Goal: Check status: Check status

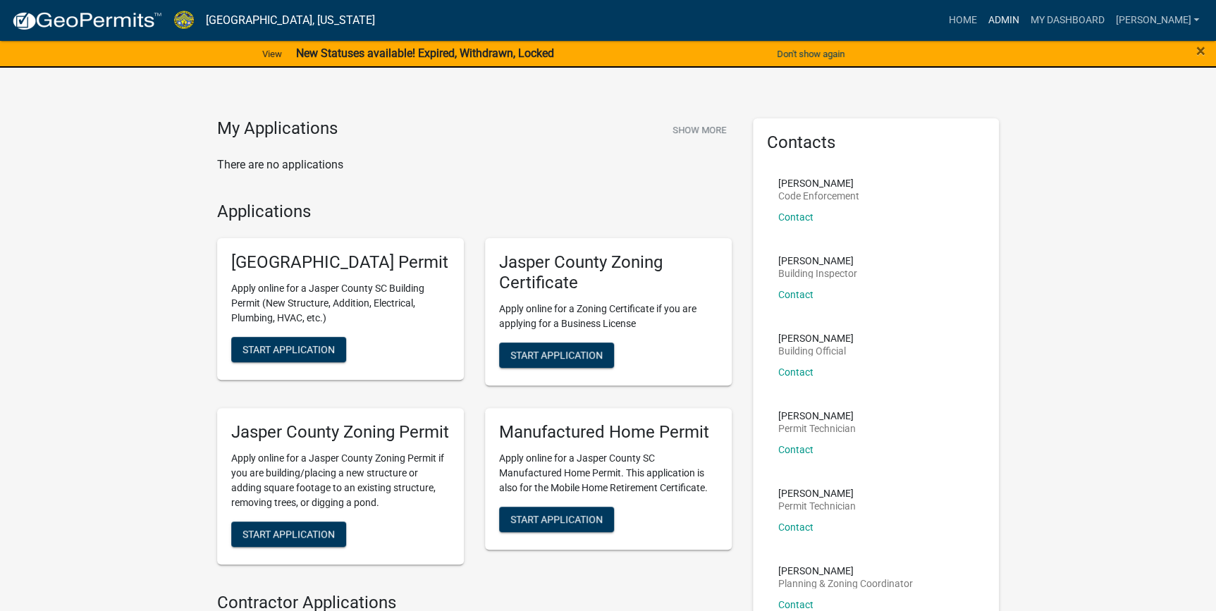
click at [1024, 20] on link "Admin" at bounding box center [1003, 20] width 42 height 27
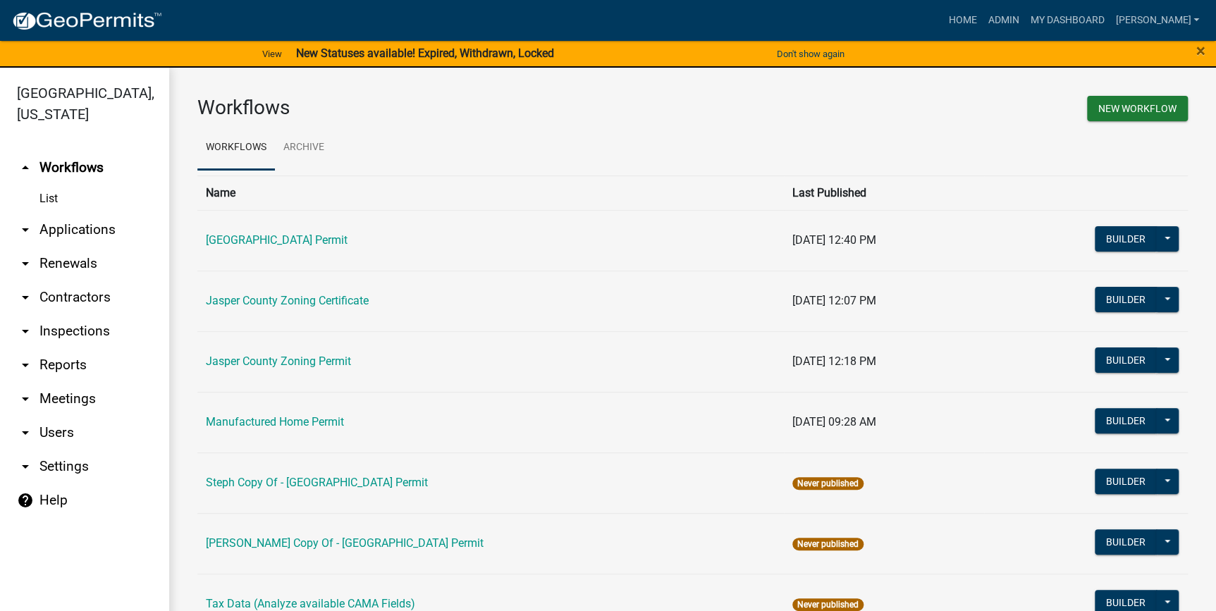
click at [80, 227] on link "arrow_drop_down Applications" at bounding box center [84, 230] width 169 height 34
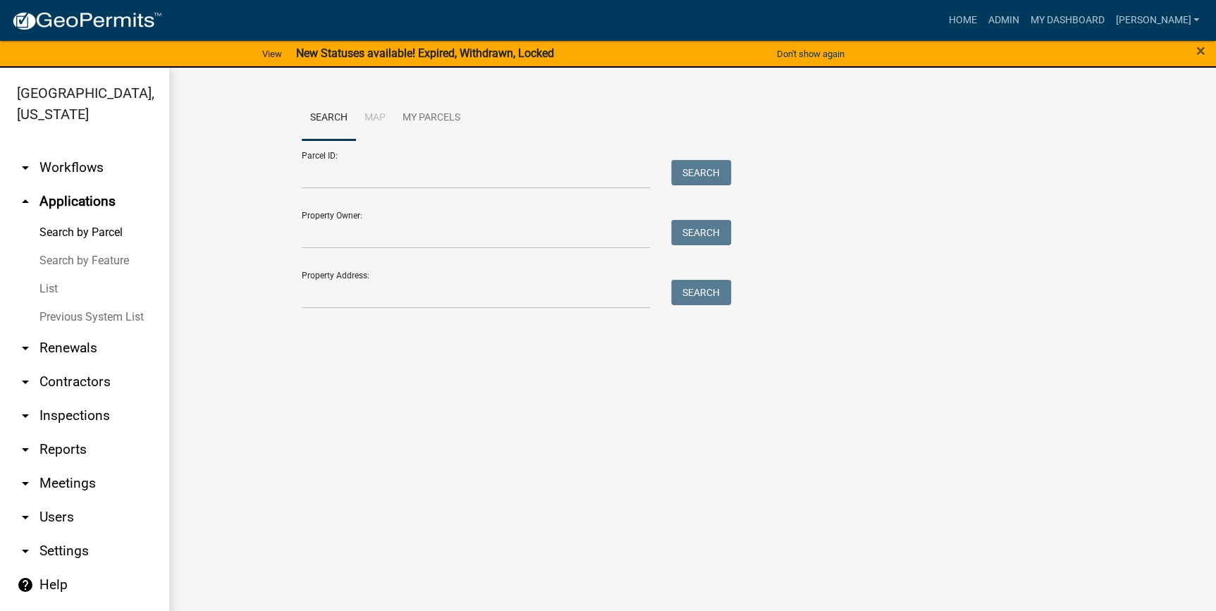
click at [49, 288] on link "List" at bounding box center [84, 289] width 169 height 28
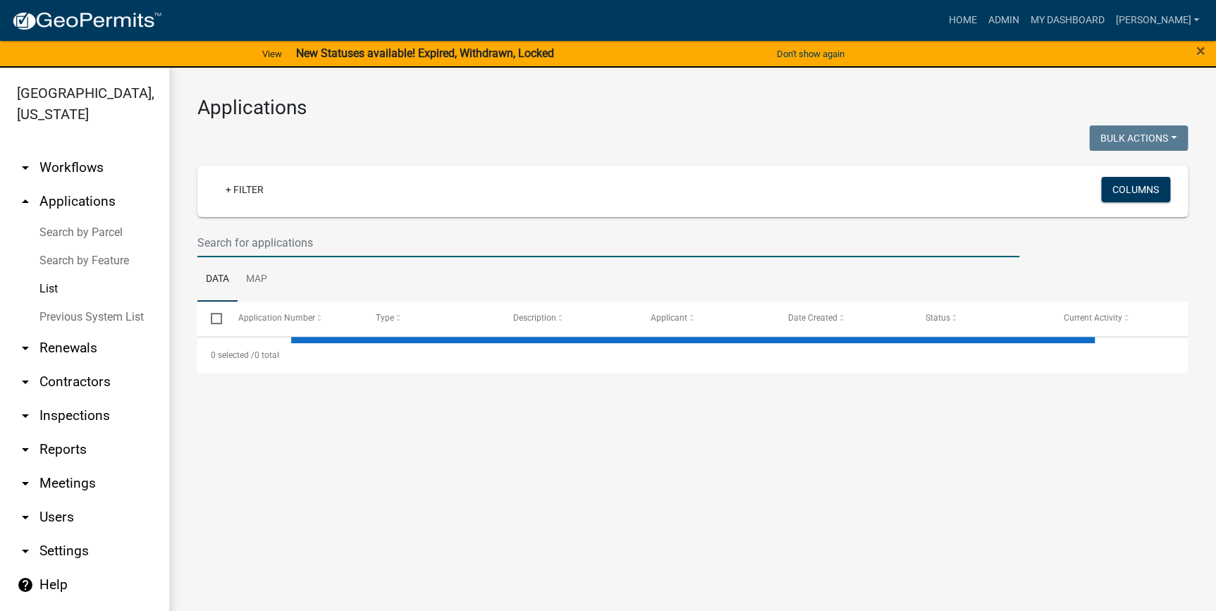
click at [251, 241] on input "text" at bounding box center [608, 242] width 822 height 29
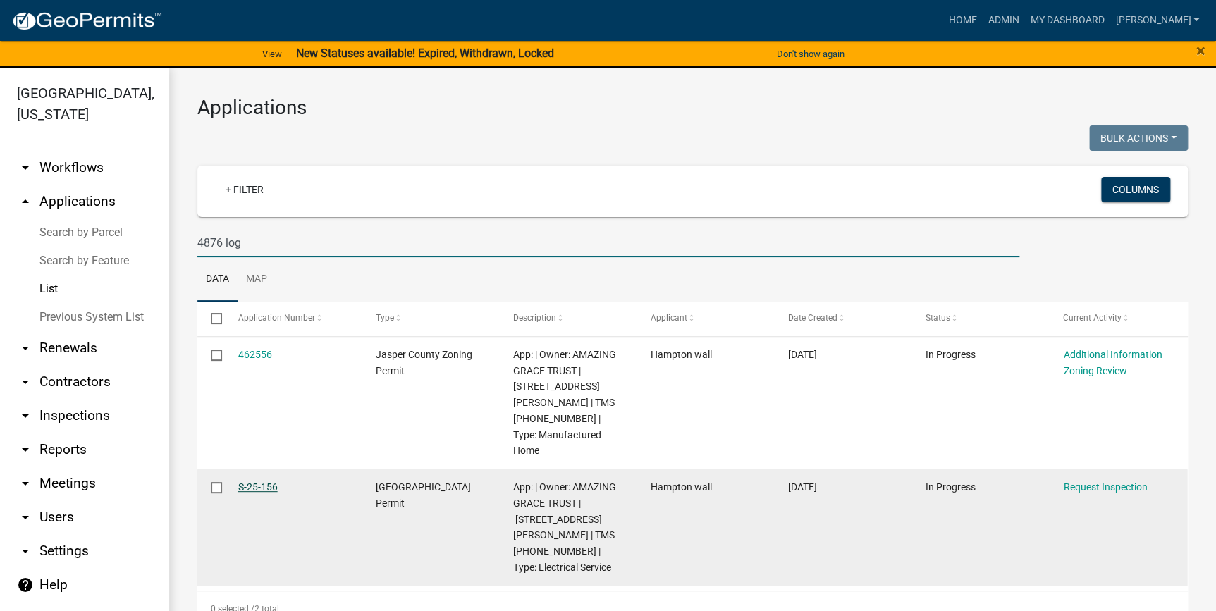
type input "4876 log"
click at [259, 481] on link "S-25-156" at bounding box center [257, 486] width 39 height 11
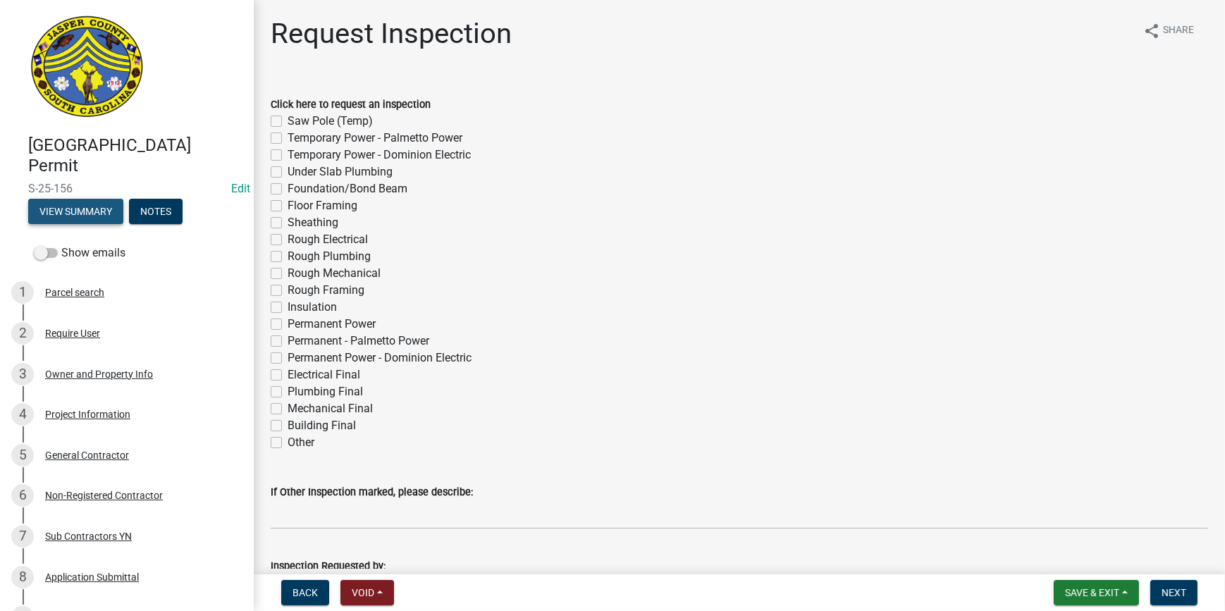
click at [82, 205] on button "View Summary" at bounding box center [75, 211] width 95 height 25
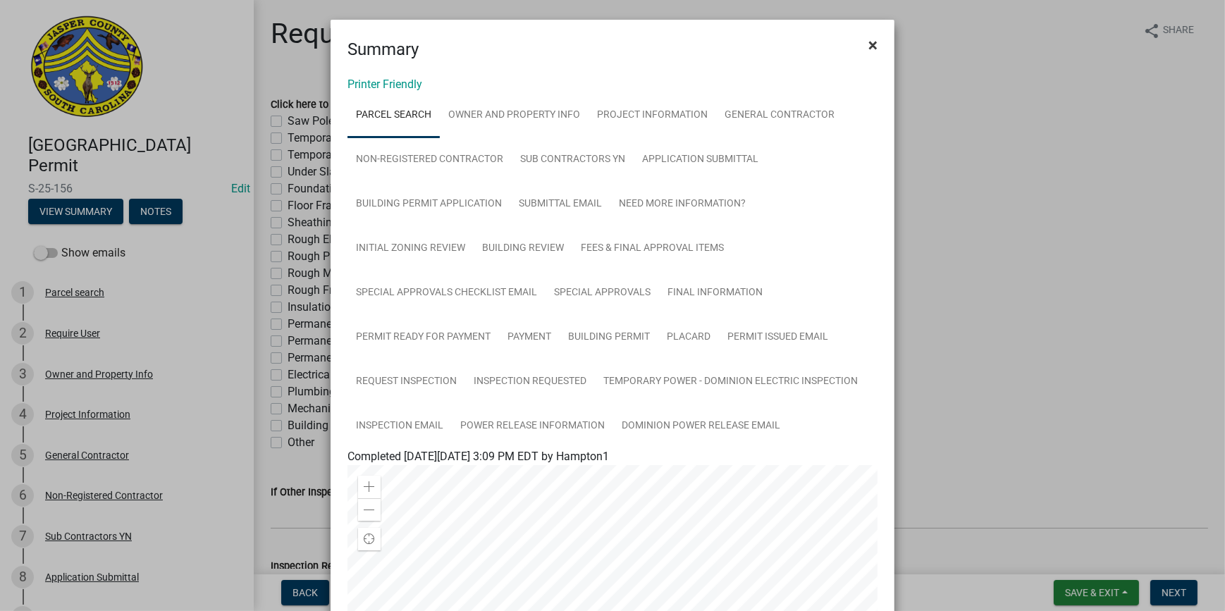
click at [860, 41] on button "×" at bounding box center [873, 44] width 32 height 39
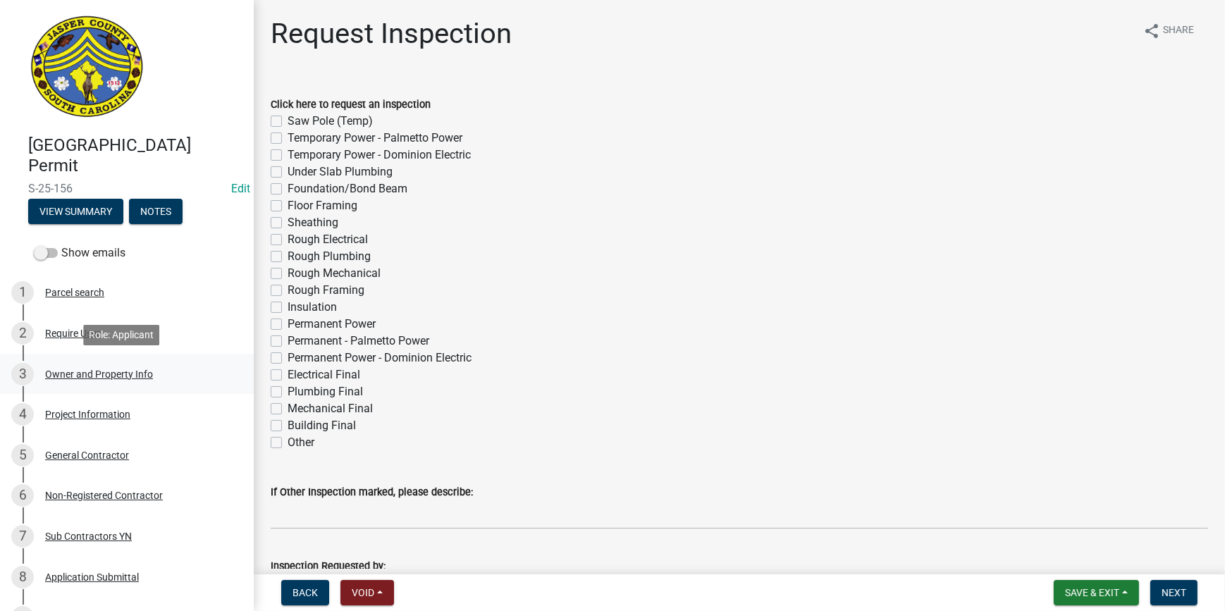
click at [87, 375] on div "Owner and Property Info" at bounding box center [99, 374] width 108 height 10
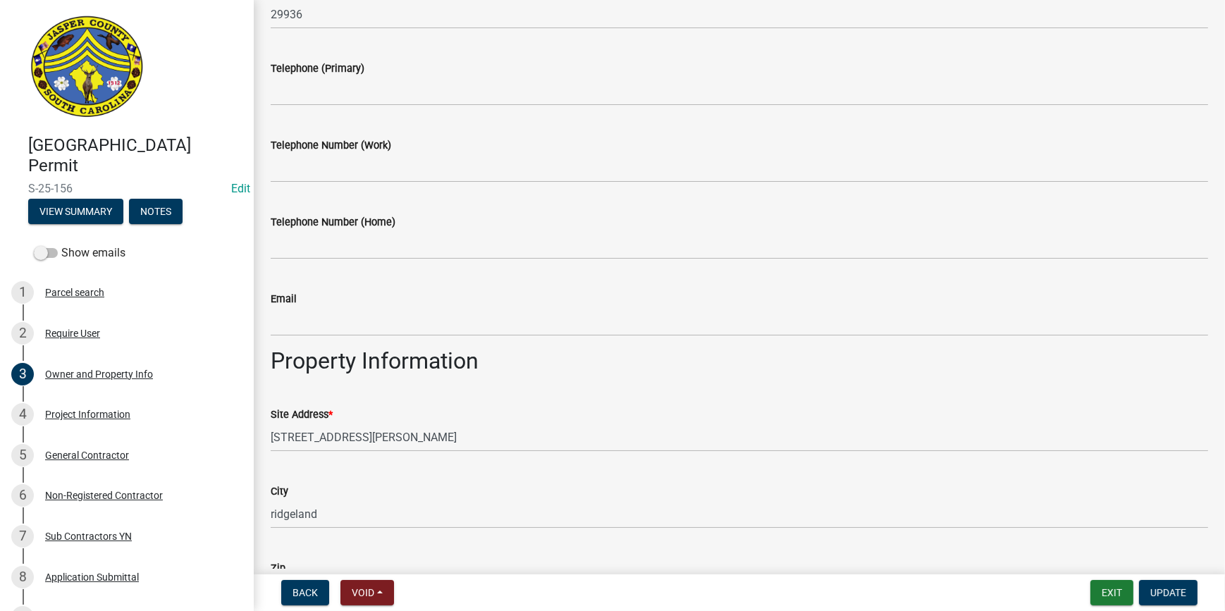
scroll to position [641, 0]
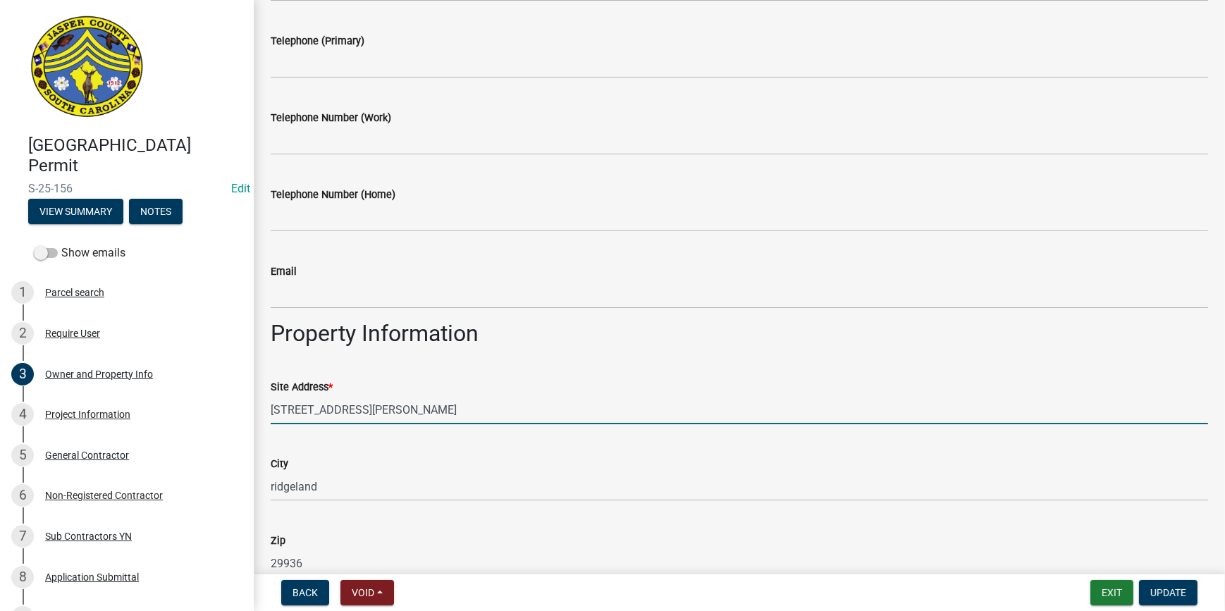
drag, startPoint x: 371, startPoint y: 402, endPoint x: 264, endPoint y: 400, distance: 107.2
click at [264, 400] on div "Site Address * 4876 LOG HALL RD" at bounding box center [739, 392] width 959 height 66
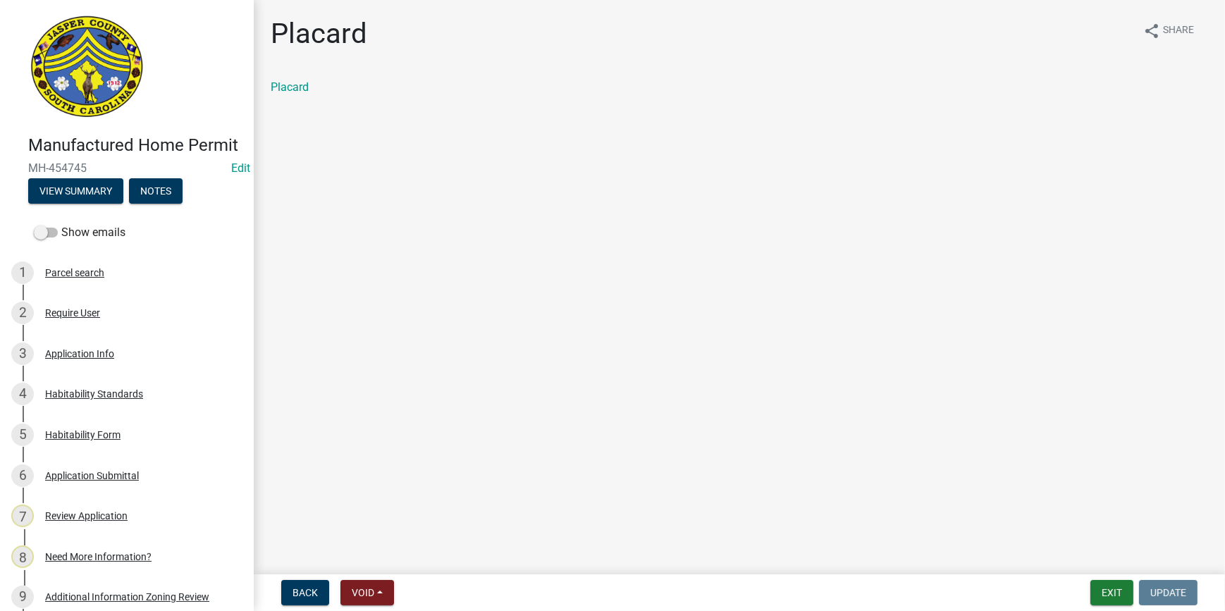
scroll to position [622, 0]
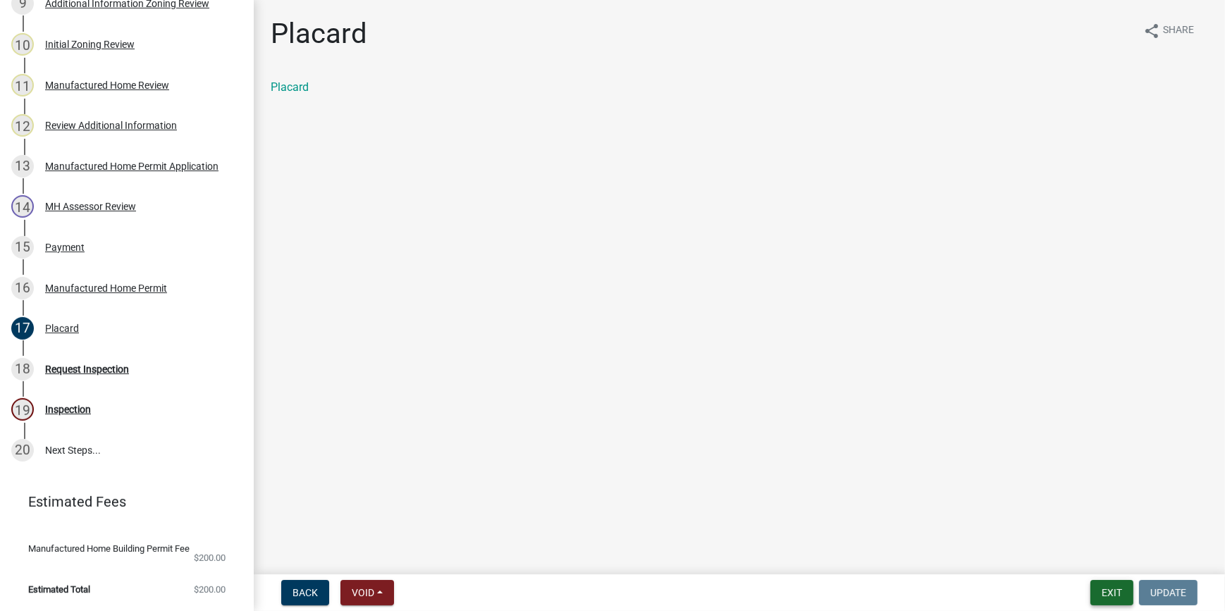
click at [1094, 594] on button "Exit" at bounding box center [1112, 592] width 43 height 25
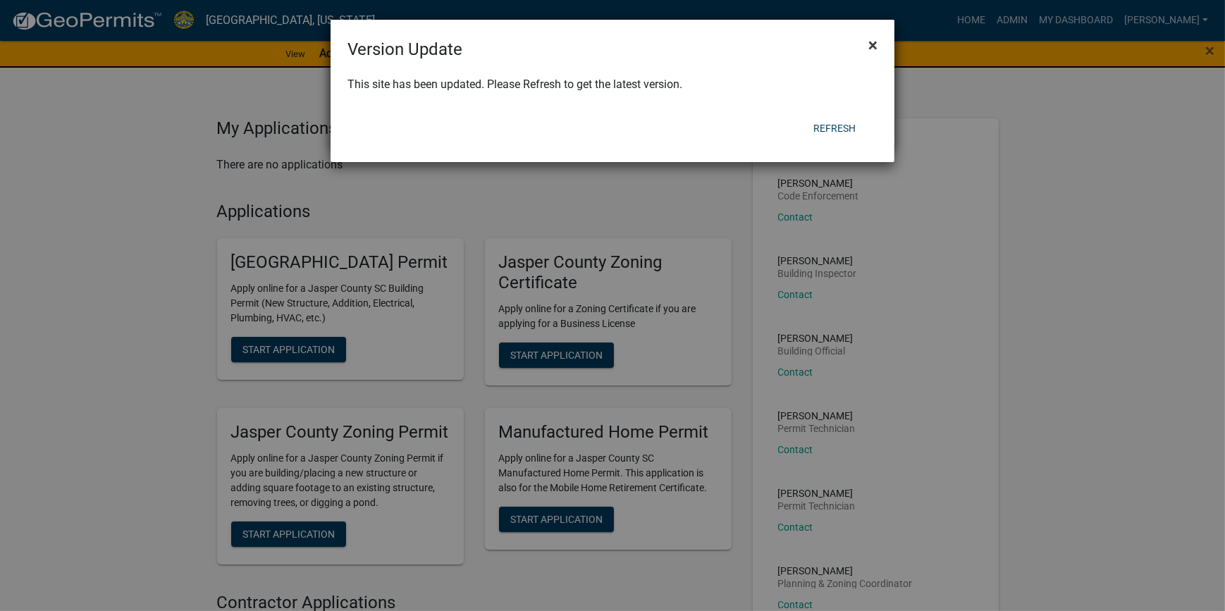
click at [871, 37] on span "×" at bounding box center [872, 45] width 9 height 20
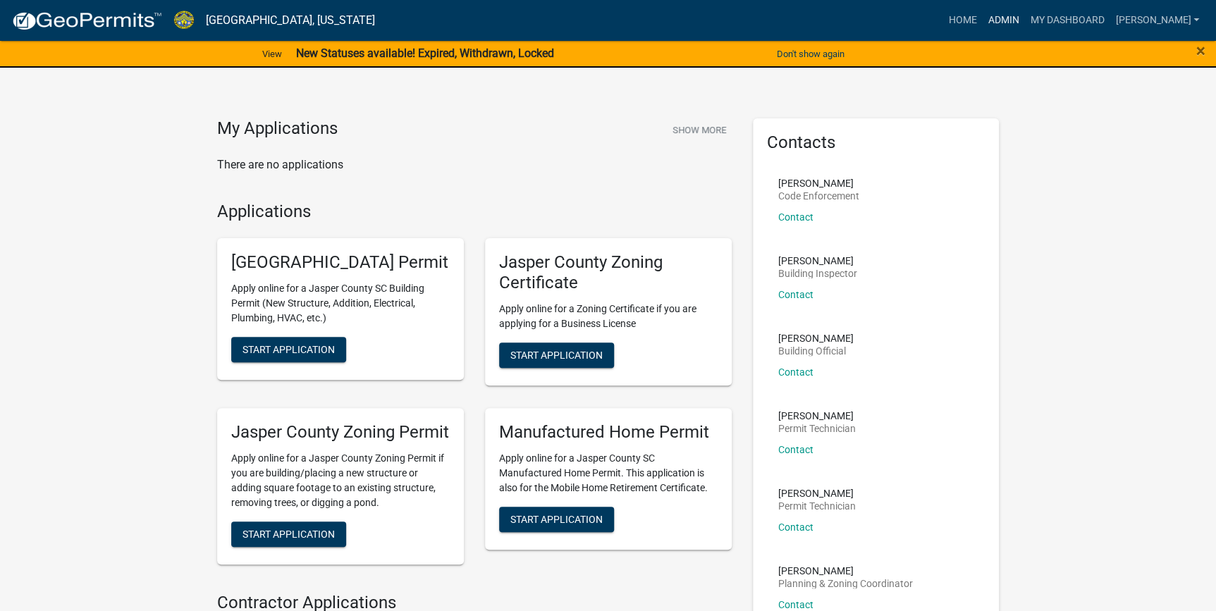
click at [1024, 14] on link "Admin" at bounding box center [1003, 20] width 42 height 27
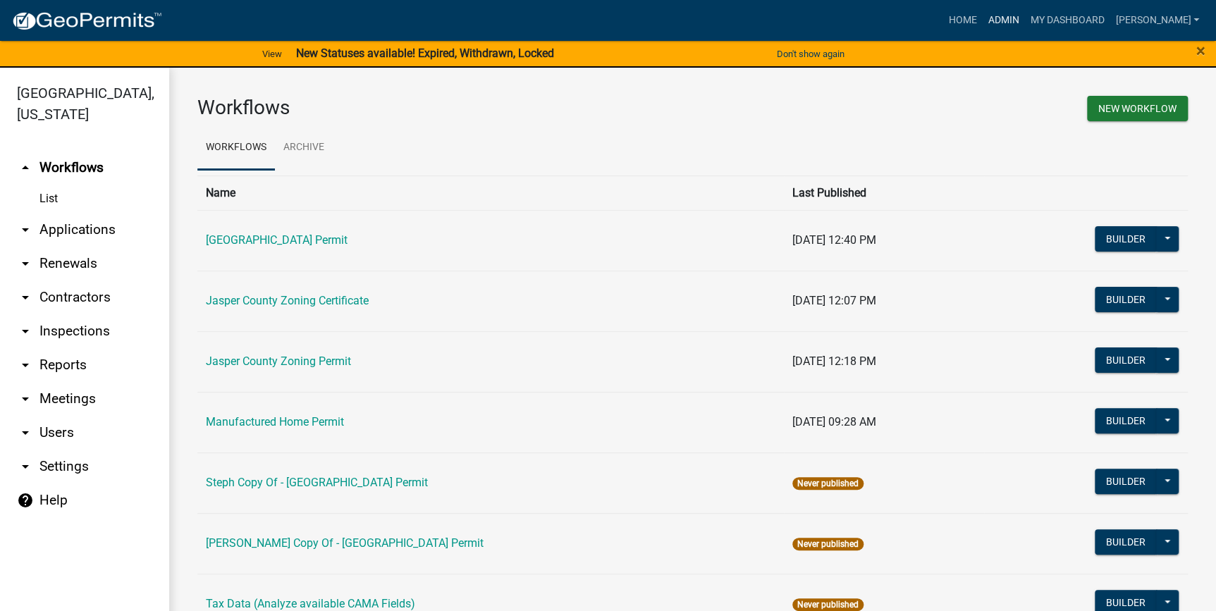
click at [1024, 27] on link "Admin" at bounding box center [1003, 20] width 42 height 27
click at [1024, 23] on link "Admin" at bounding box center [1003, 20] width 42 height 27
click at [45, 199] on link "List" at bounding box center [84, 199] width 169 height 28
click at [48, 199] on link "List" at bounding box center [84, 199] width 169 height 28
click at [51, 233] on link "arrow_drop_down Applications" at bounding box center [84, 230] width 169 height 34
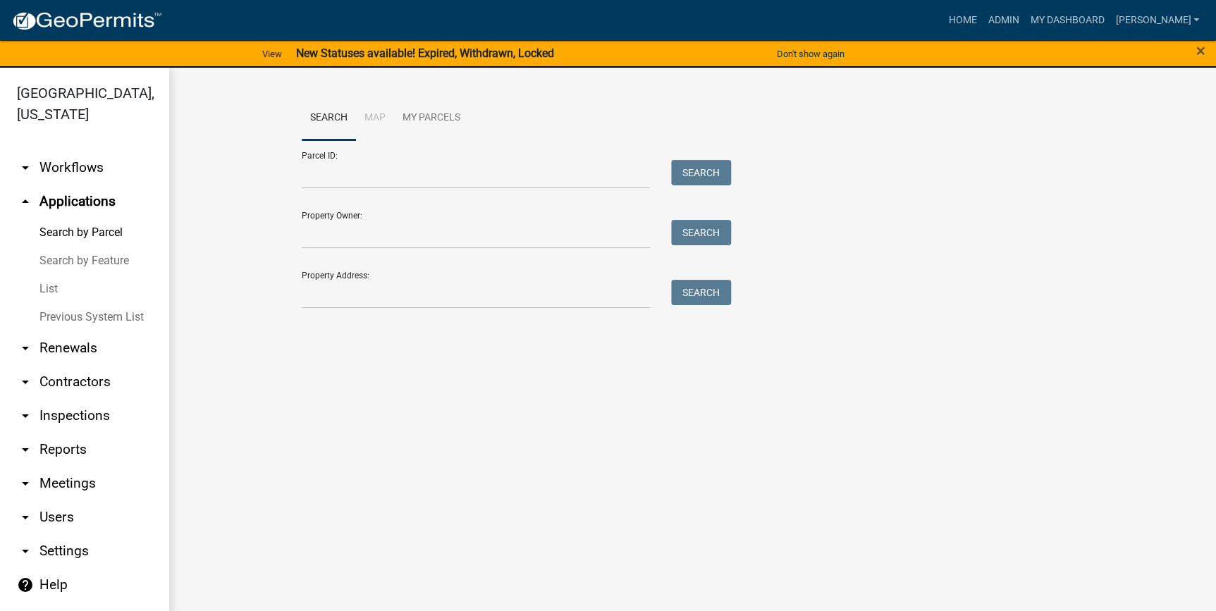
click at [49, 289] on link "List" at bounding box center [84, 289] width 169 height 28
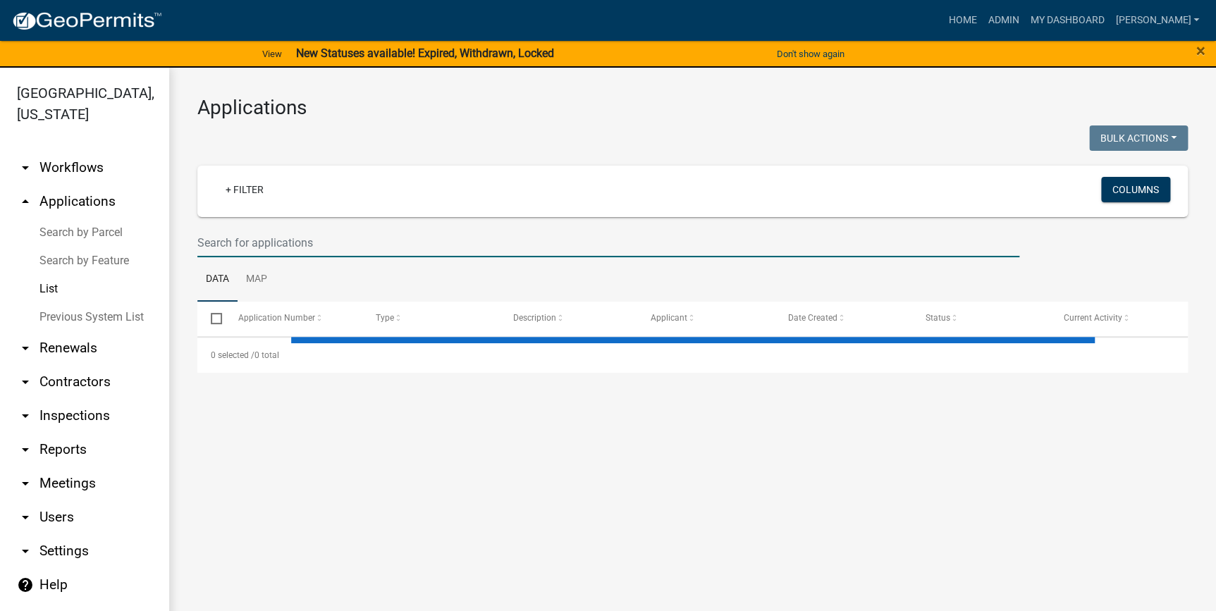
click at [305, 250] on input "text" at bounding box center [608, 242] width 822 height 29
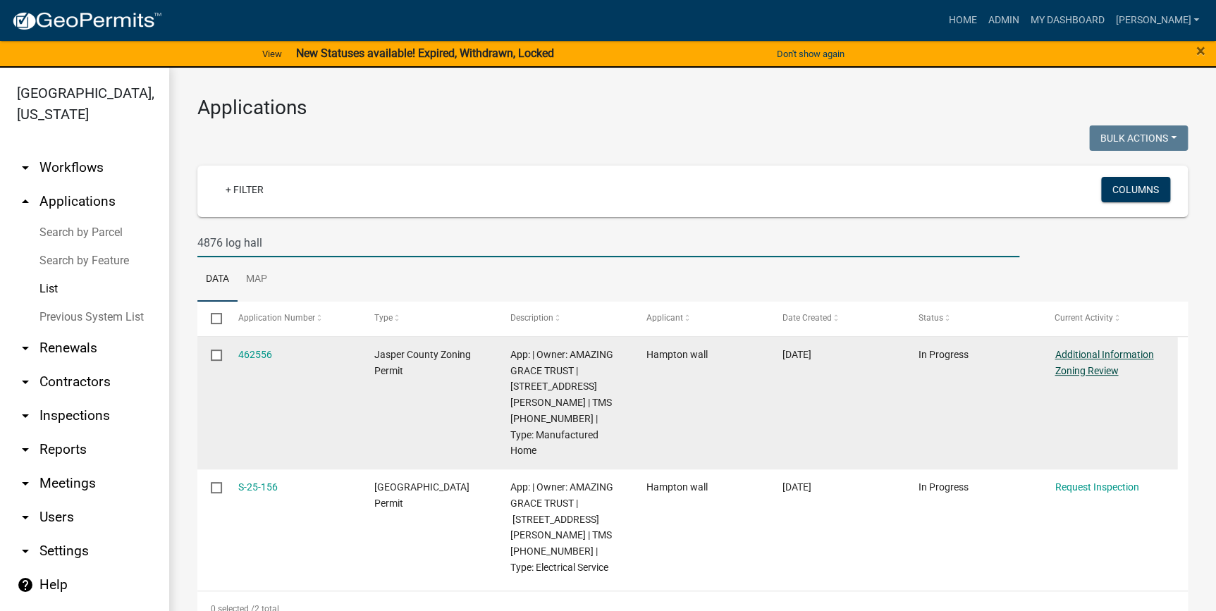
type input "4876 log hall"
click at [1110, 355] on link "Additional Information Zoning Review" at bounding box center [1104, 362] width 99 height 27
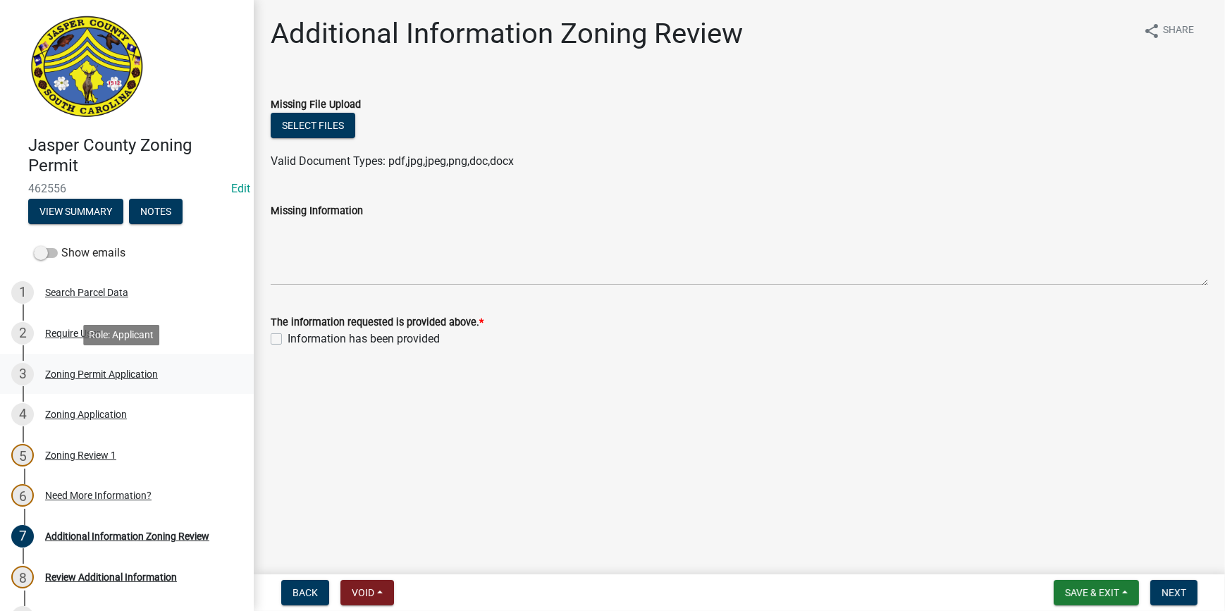
click at [82, 369] on div "Zoning Permit Application" at bounding box center [101, 374] width 113 height 10
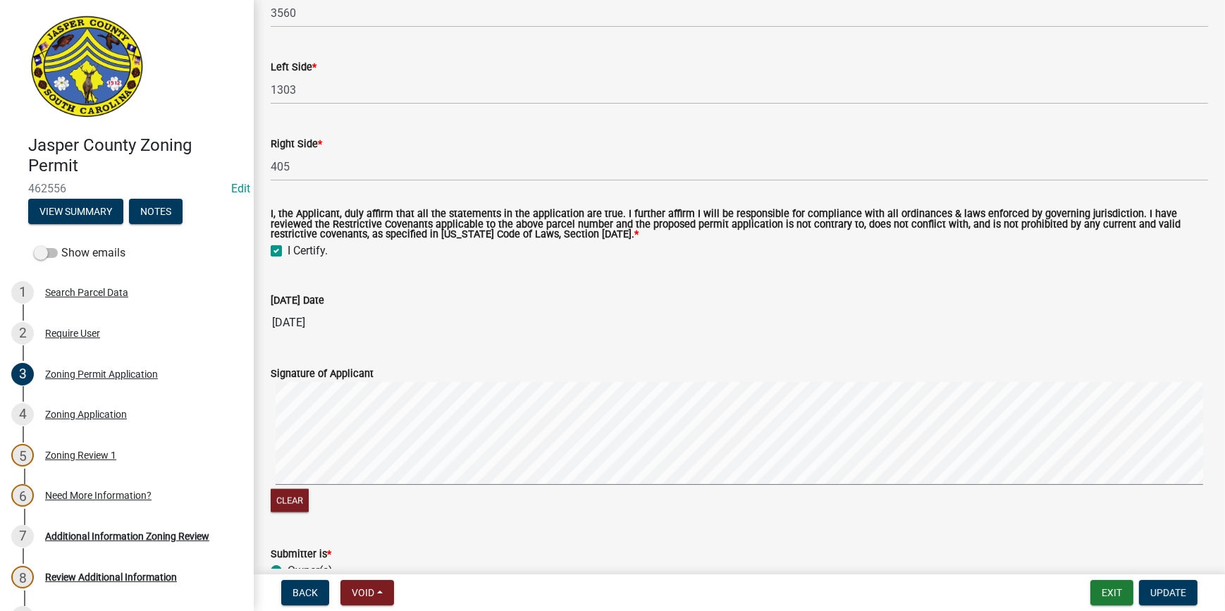
scroll to position [2743, 0]
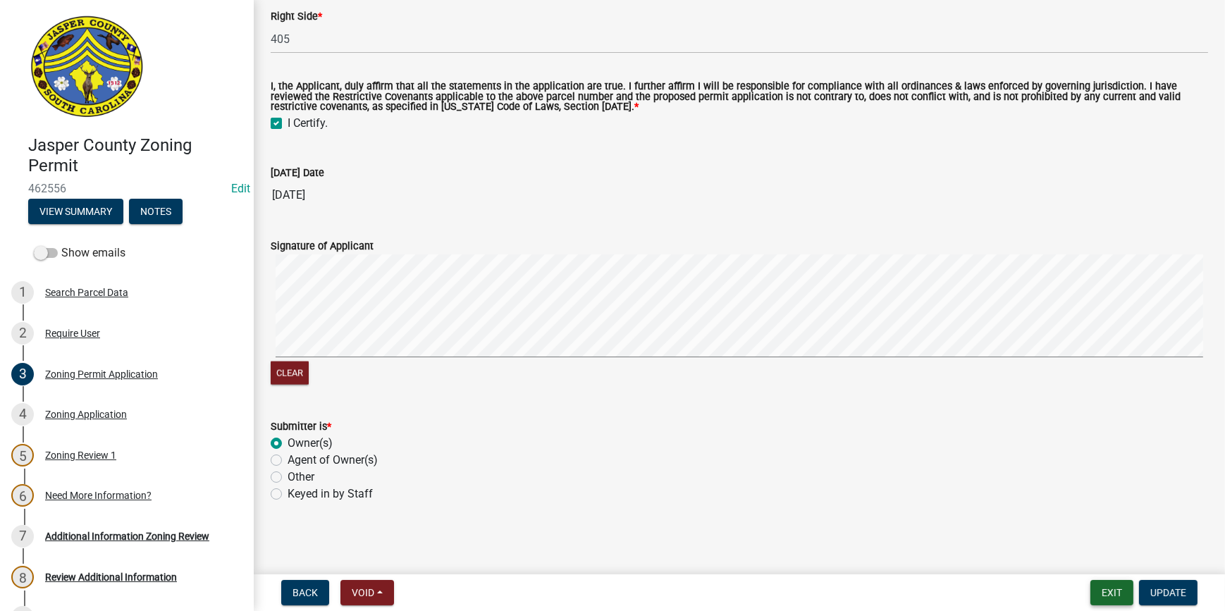
click at [1111, 595] on button "Exit" at bounding box center [1112, 592] width 43 height 25
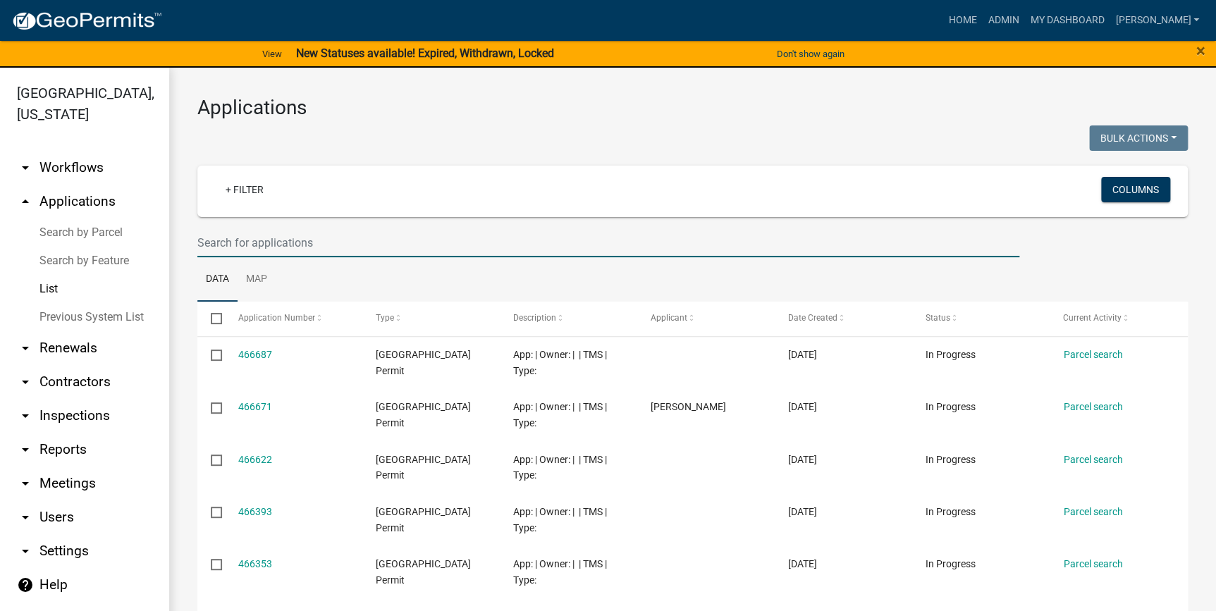
click at [303, 240] on input "text" at bounding box center [608, 242] width 822 height 29
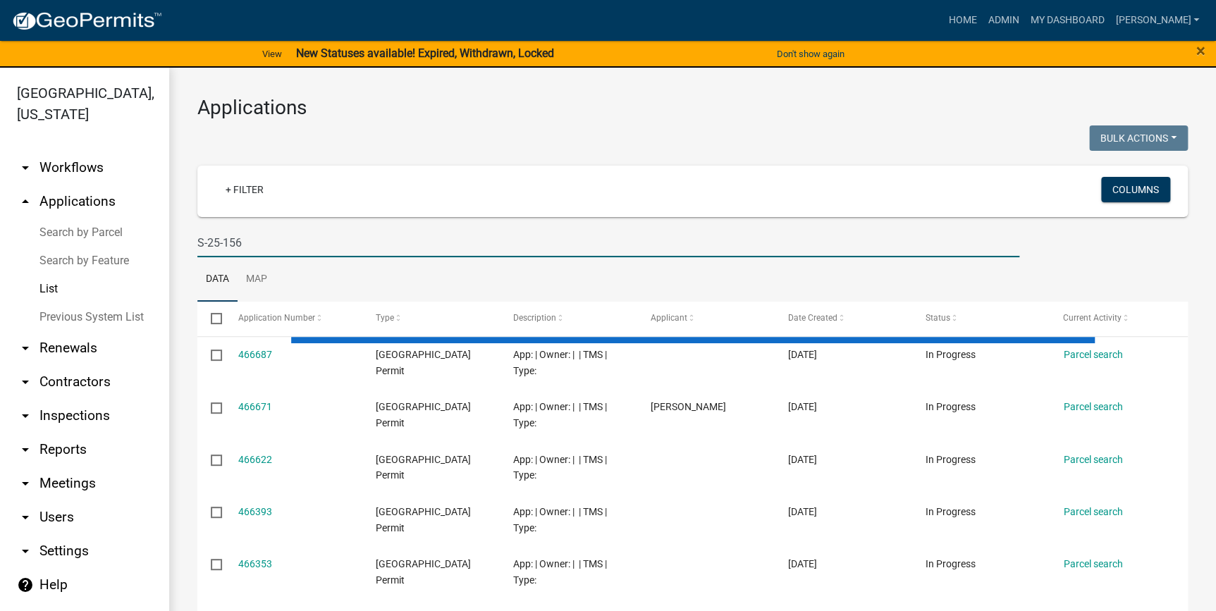
type input "S-25-156"
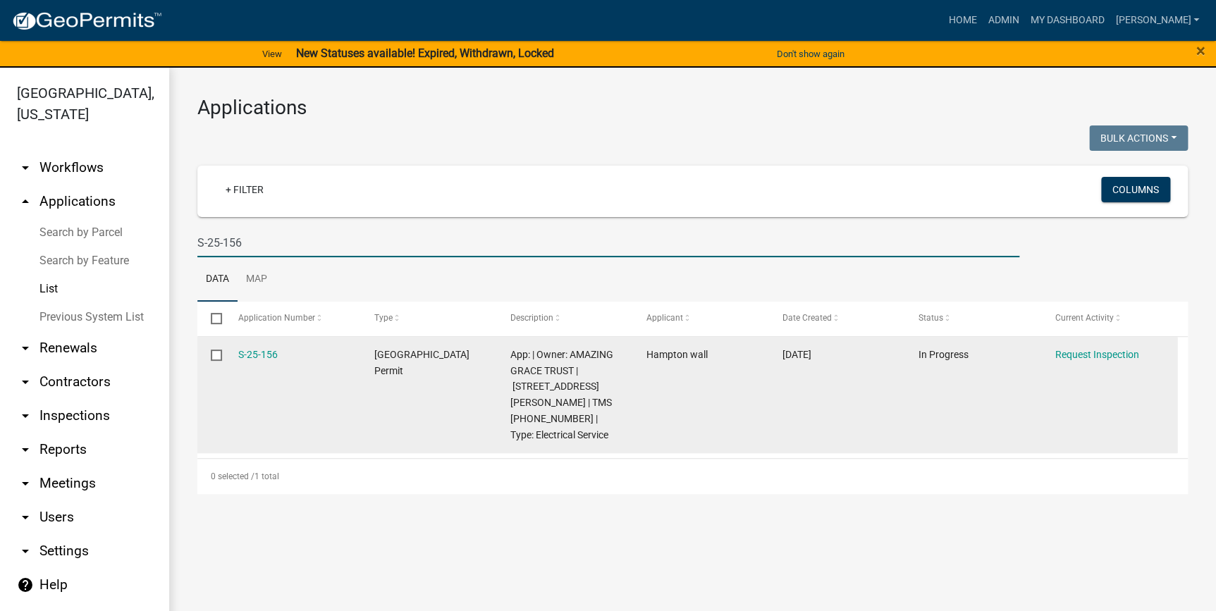
click at [253, 361] on div "S-25-156" at bounding box center [292, 355] width 109 height 16
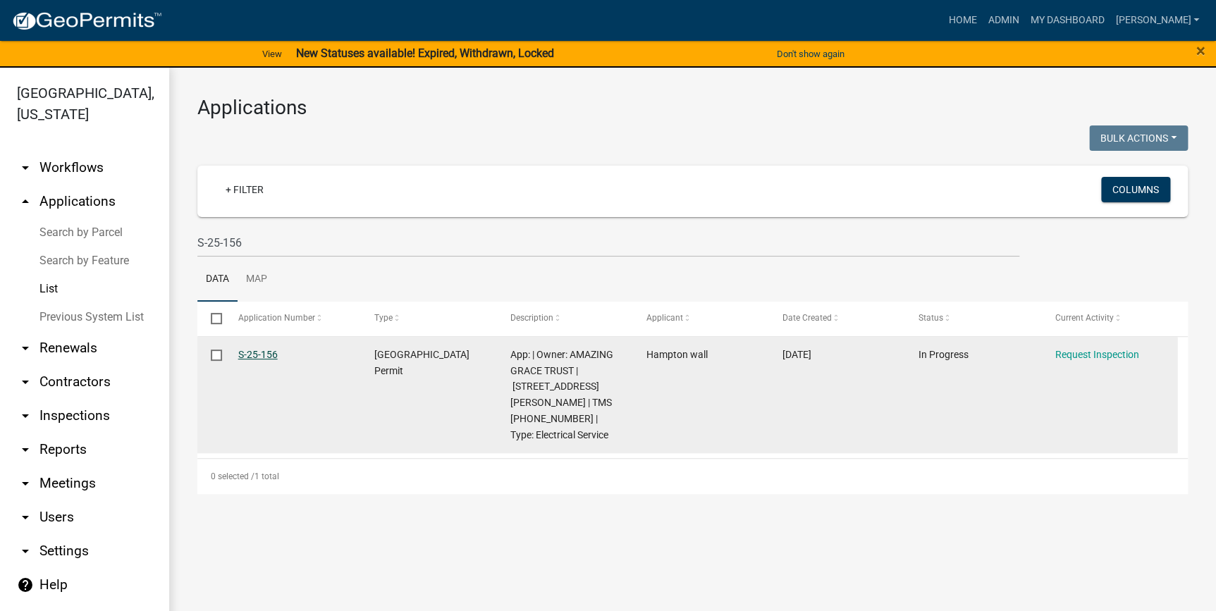
click at [253, 356] on link "S-25-156" at bounding box center [257, 354] width 39 height 11
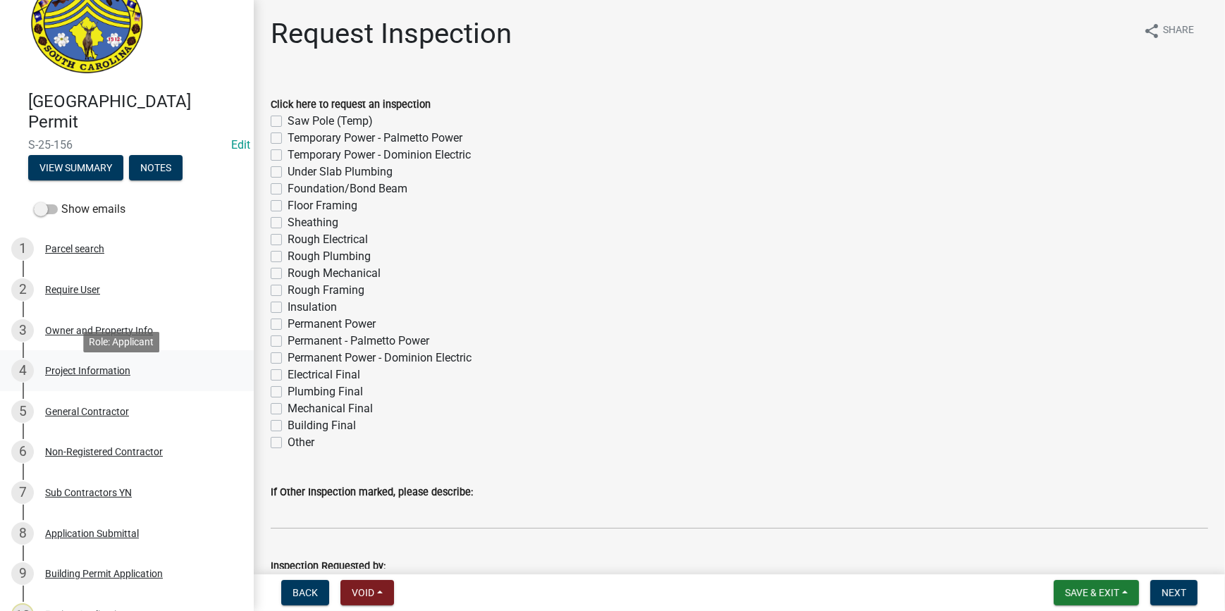
scroll to position [192, 0]
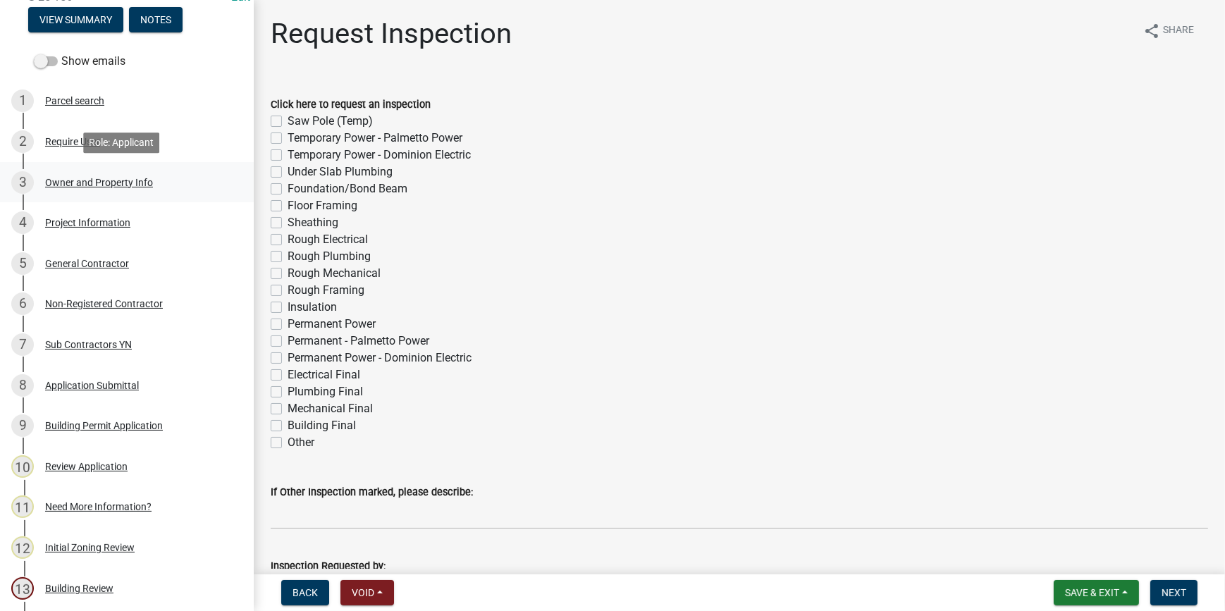
click at [98, 183] on div "Owner and Property Info" at bounding box center [99, 183] width 108 height 10
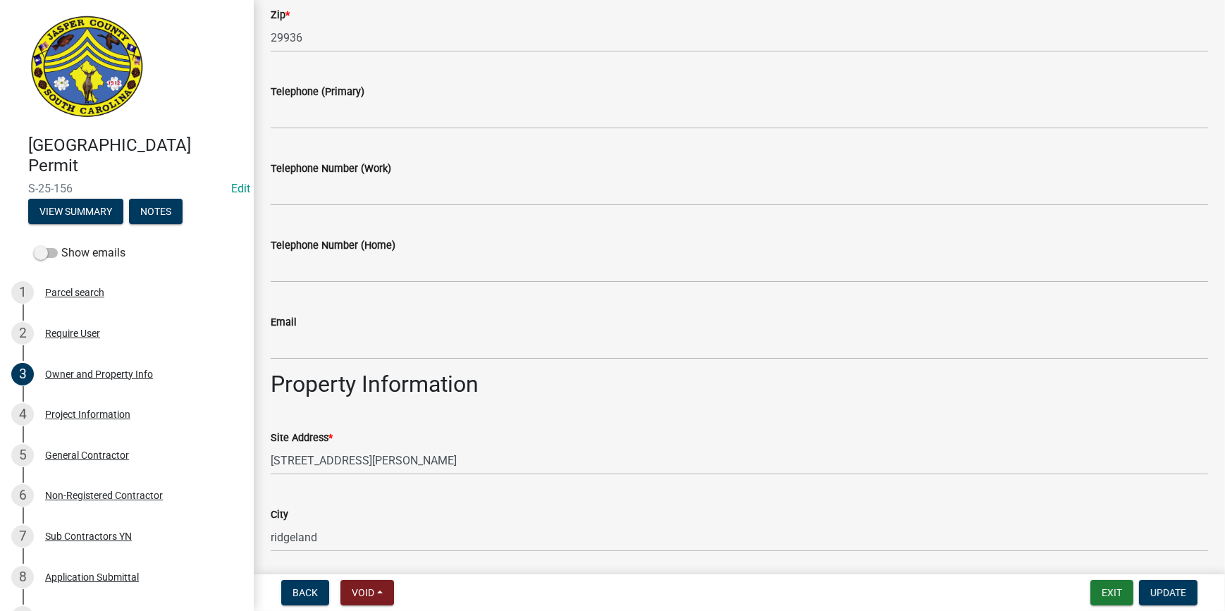
scroll to position [512, 0]
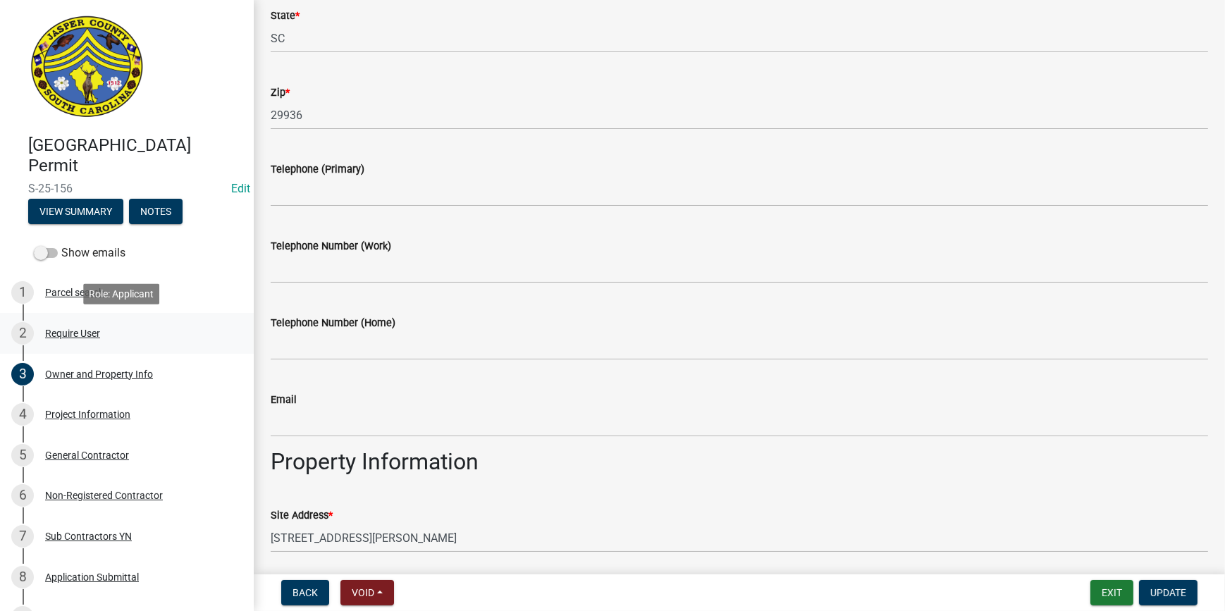
click at [70, 326] on div "2 Require User" at bounding box center [121, 333] width 220 height 23
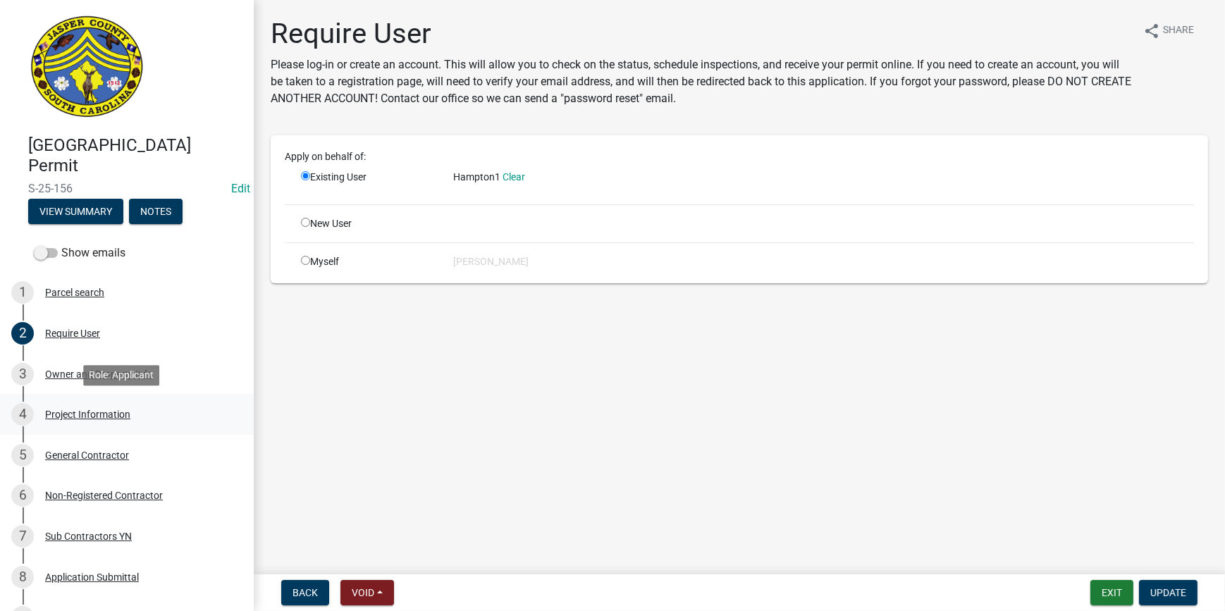
click at [87, 395] on link "4 Project Information" at bounding box center [127, 414] width 254 height 41
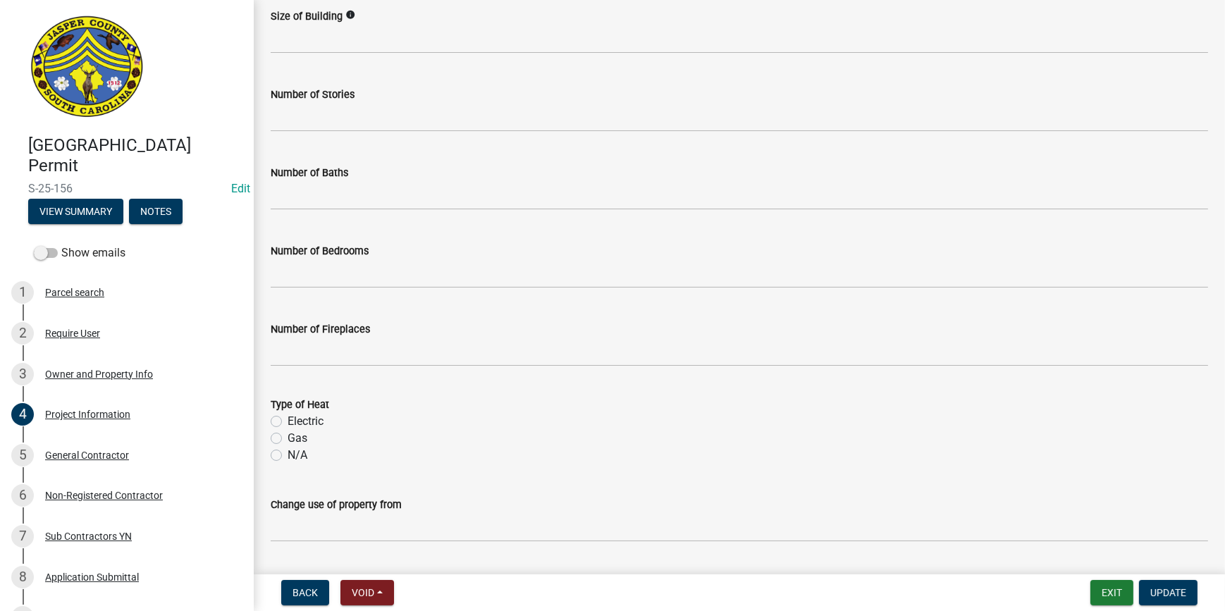
scroll to position [697, 0]
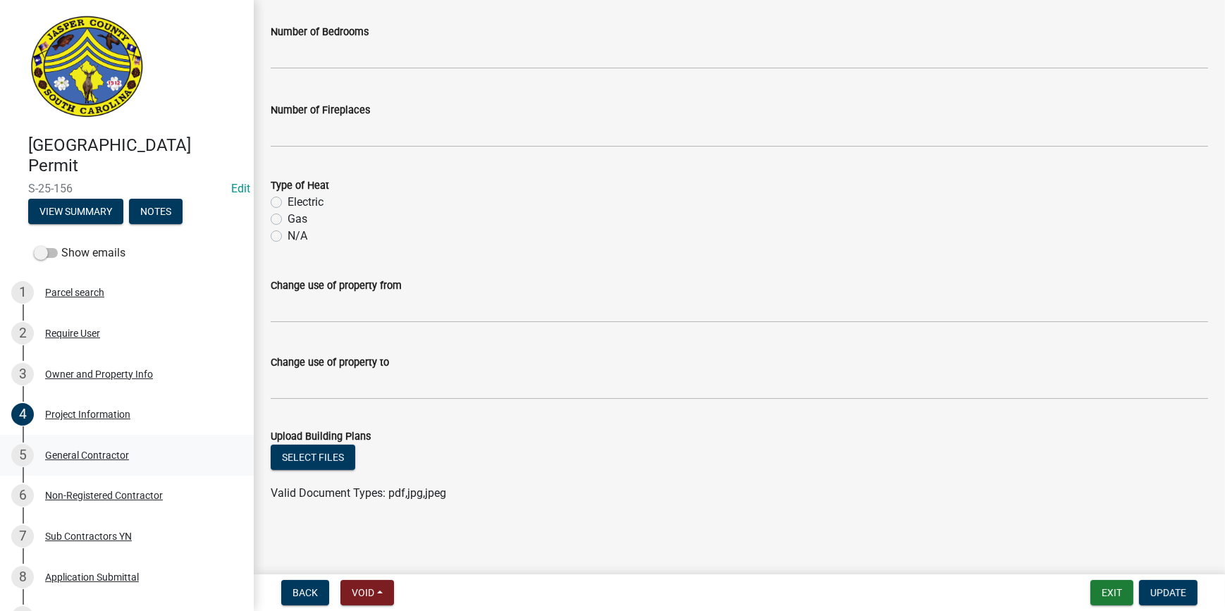
click at [80, 453] on div "General Contractor" at bounding box center [87, 455] width 84 height 10
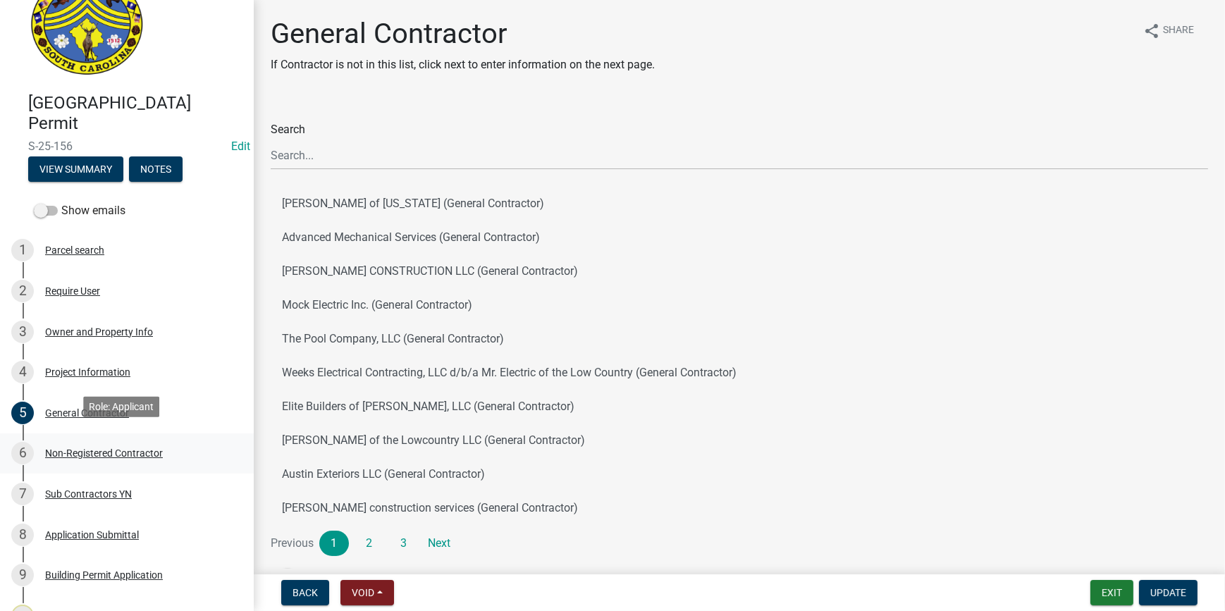
scroll to position [63, 0]
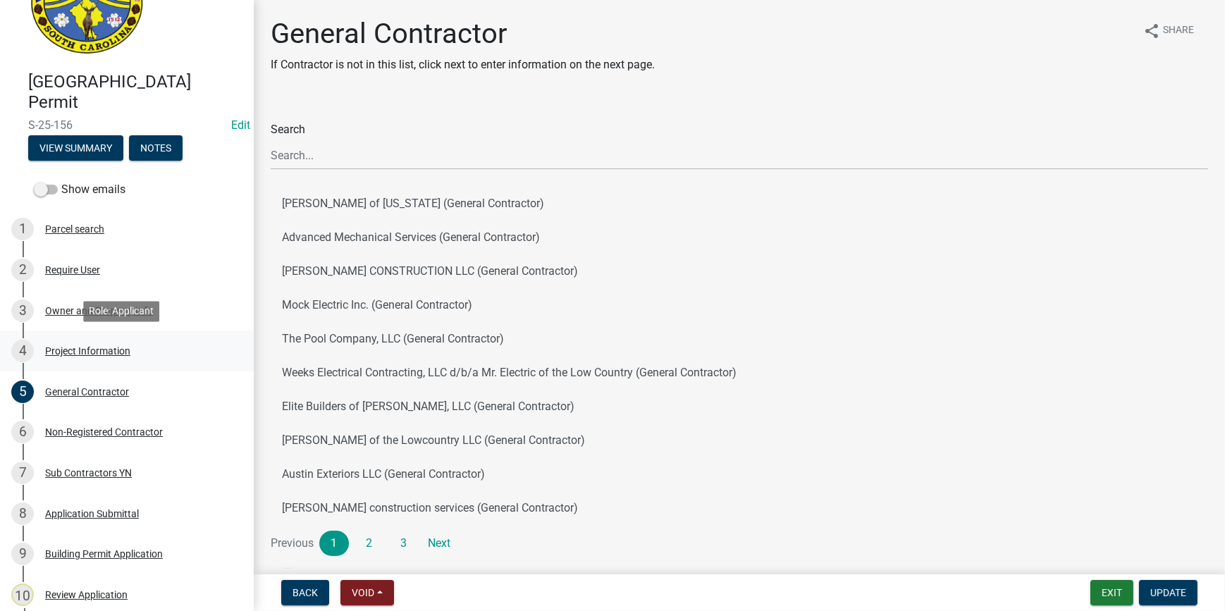
click at [87, 341] on div "4 Project Information" at bounding box center [121, 351] width 220 height 23
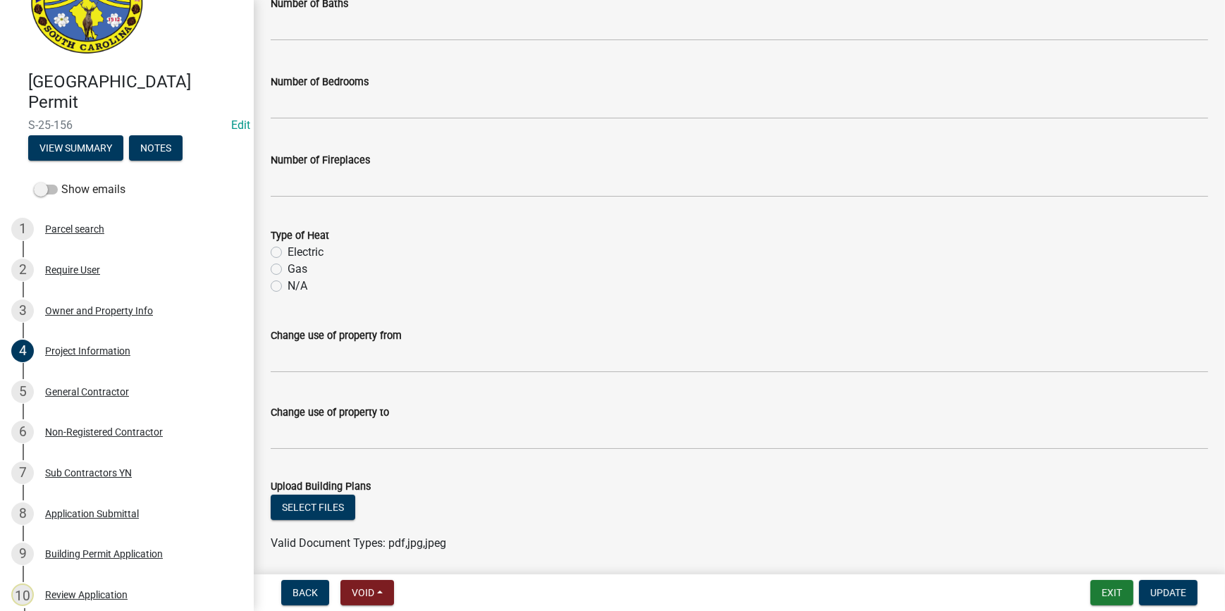
scroll to position [697, 0]
